Goal: Task Accomplishment & Management: Manage account settings

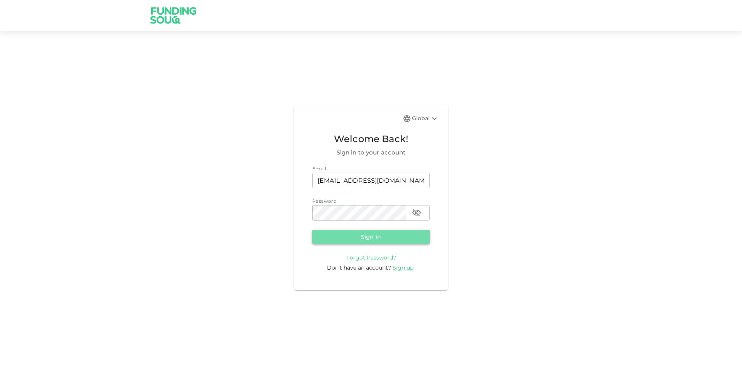
click at [346, 236] on button "Sign in" at bounding box center [370, 237] width 117 height 14
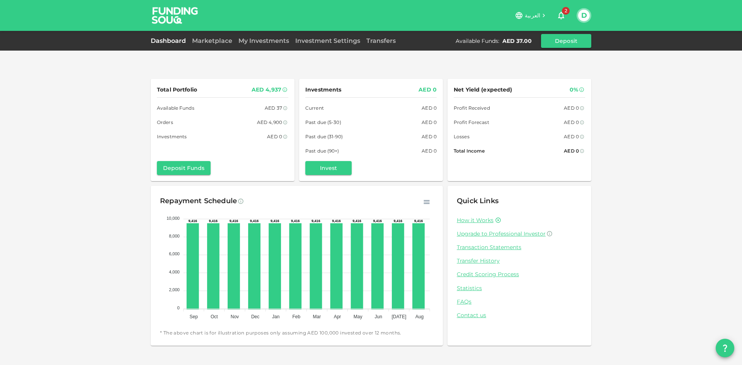
click at [218, 37] on div "Marketplace" at bounding box center [212, 40] width 46 height 9
click at [217, 40] on link "Marketplace" at bounding box center [212, 40] width 46 height 7
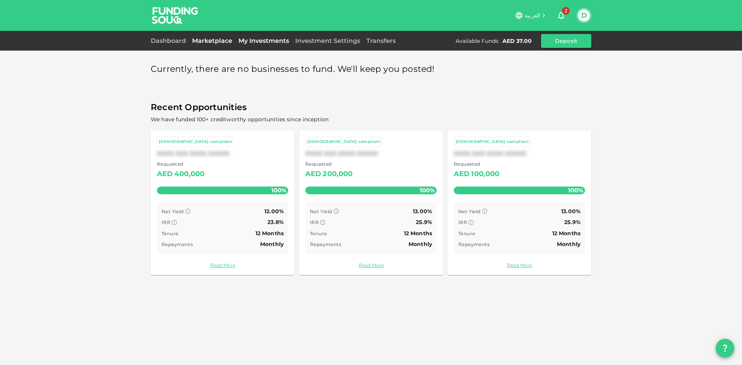
click at [241, 38] on link "My Investments" at bounding box center [263, 40] width 57 height 7
